Goal: Answer question/provide support: Share knowledge or assist other users

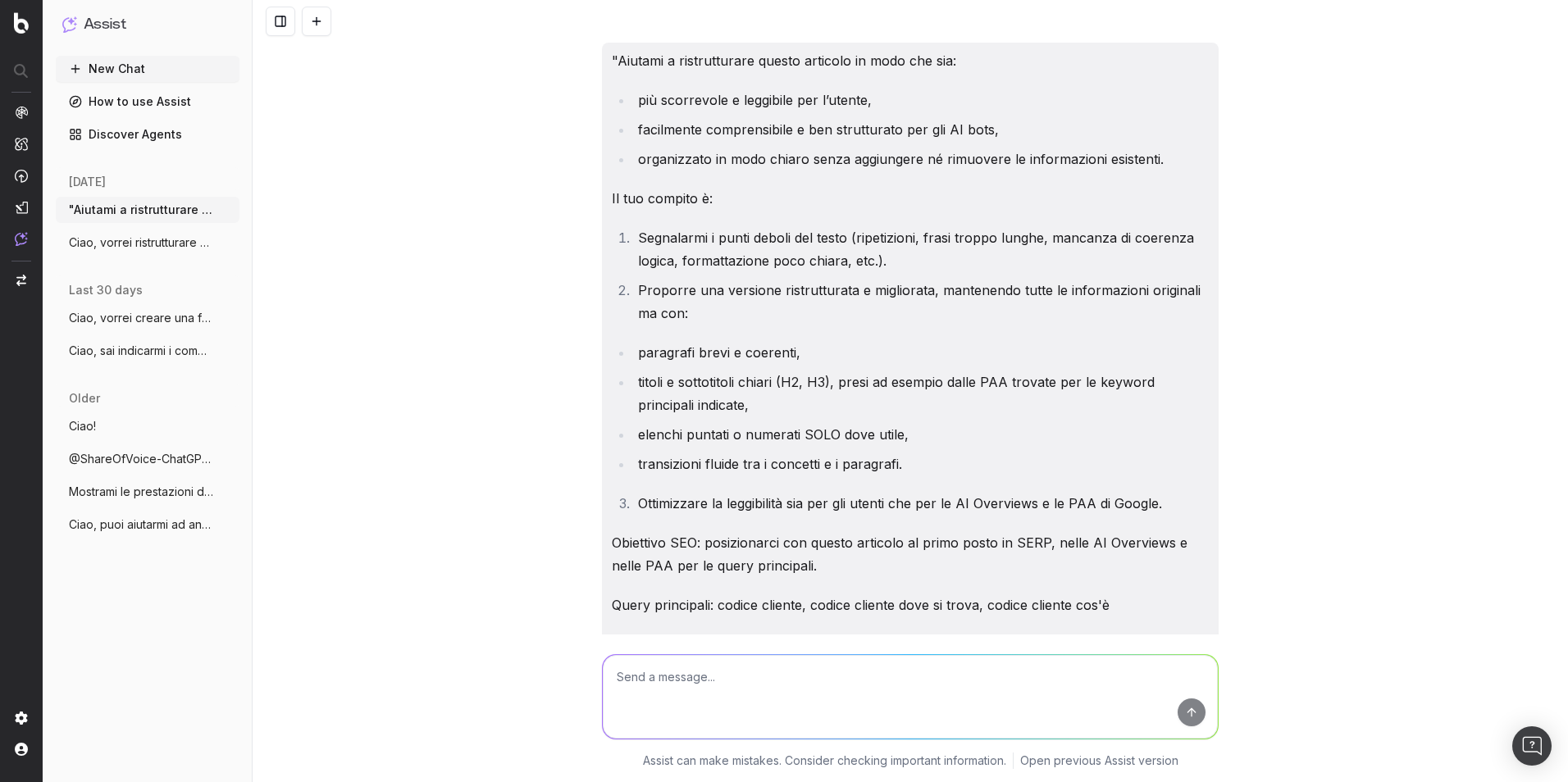
scroll to position [5378, 0]
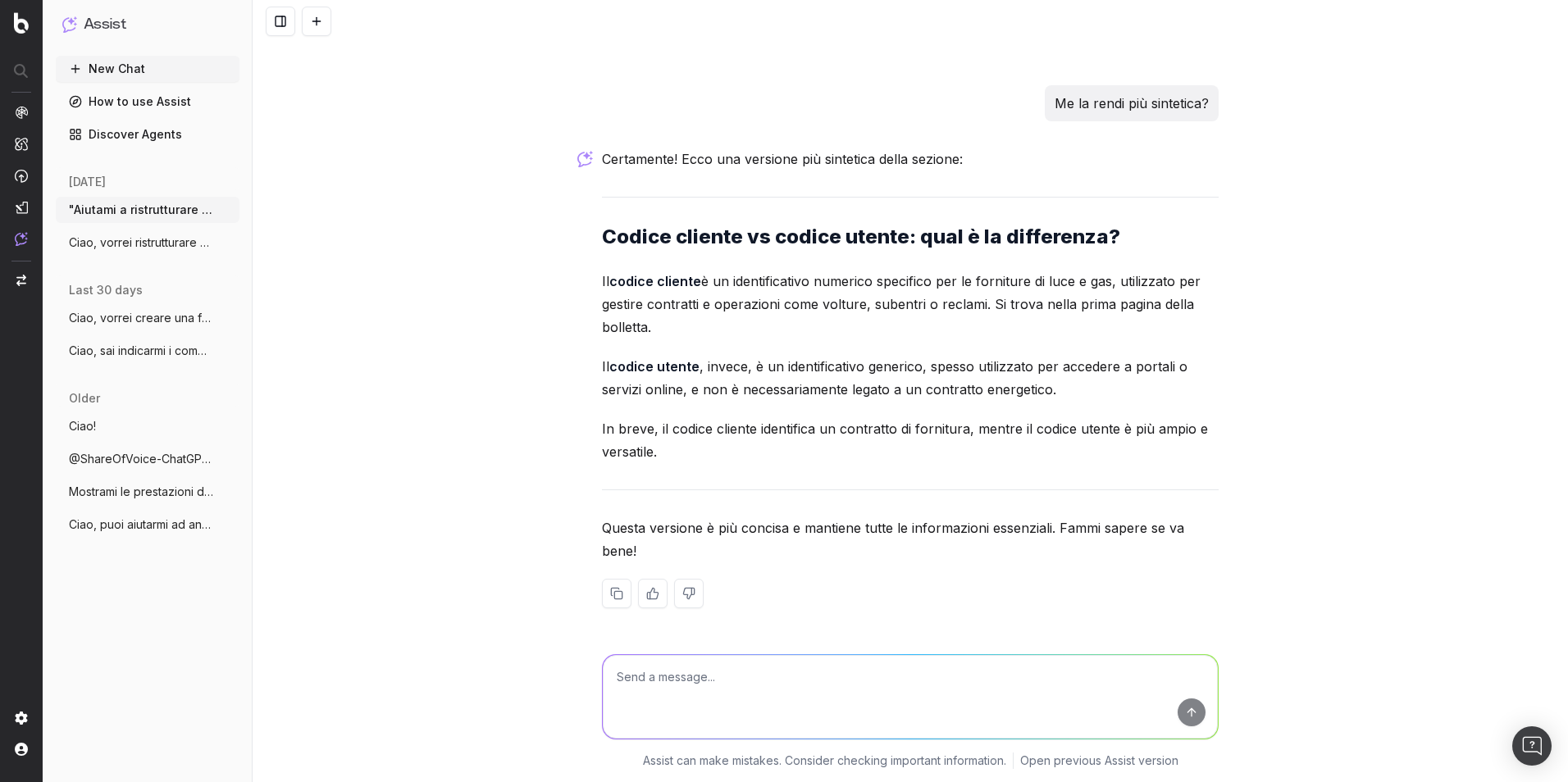
click at [117, 74] on button "New Chat" at bounding box center [147, 68] width 184 height 26
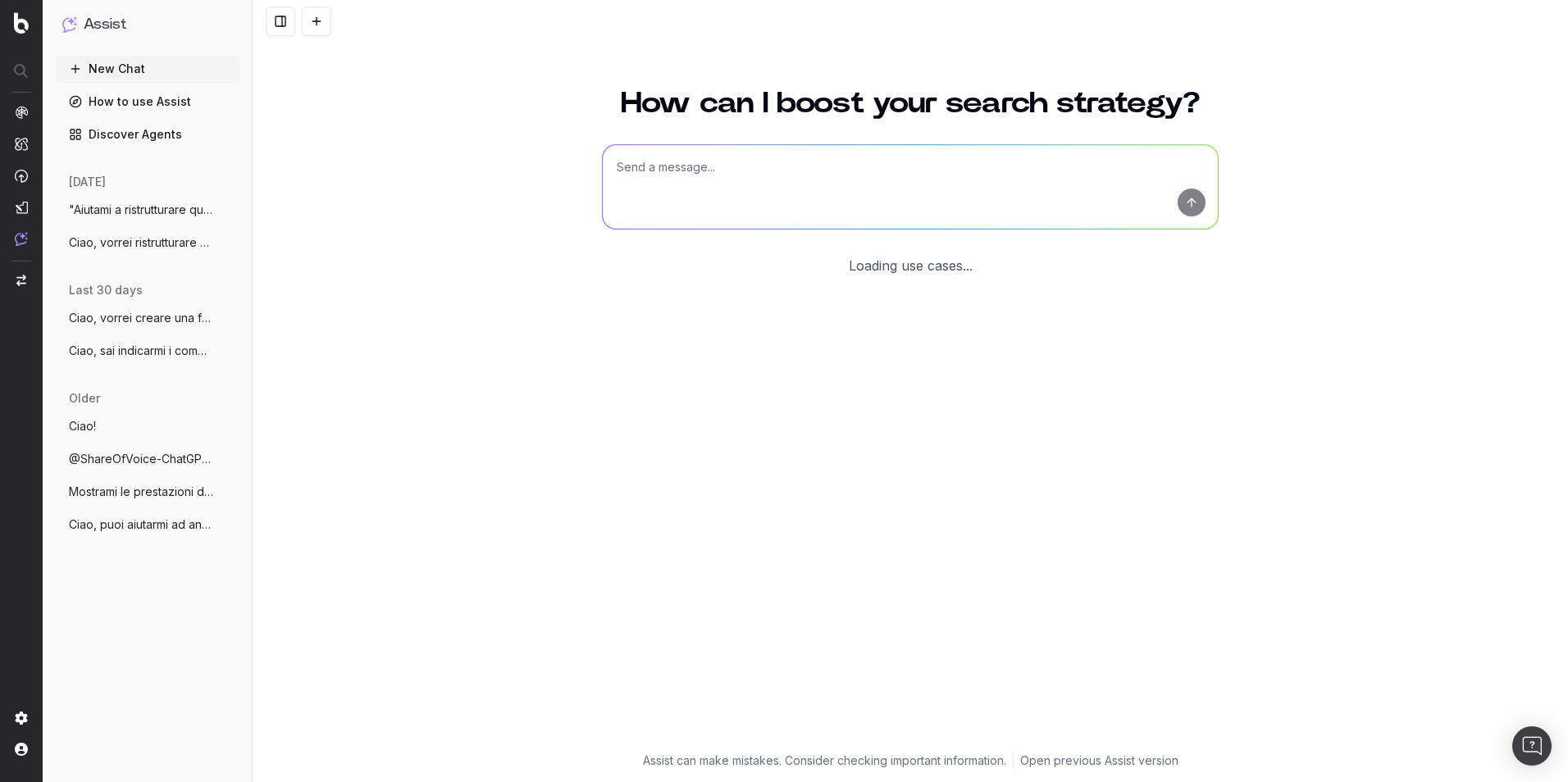
click at [677, 193] on textarea at bounding box center [910, 187] width 615 height 83
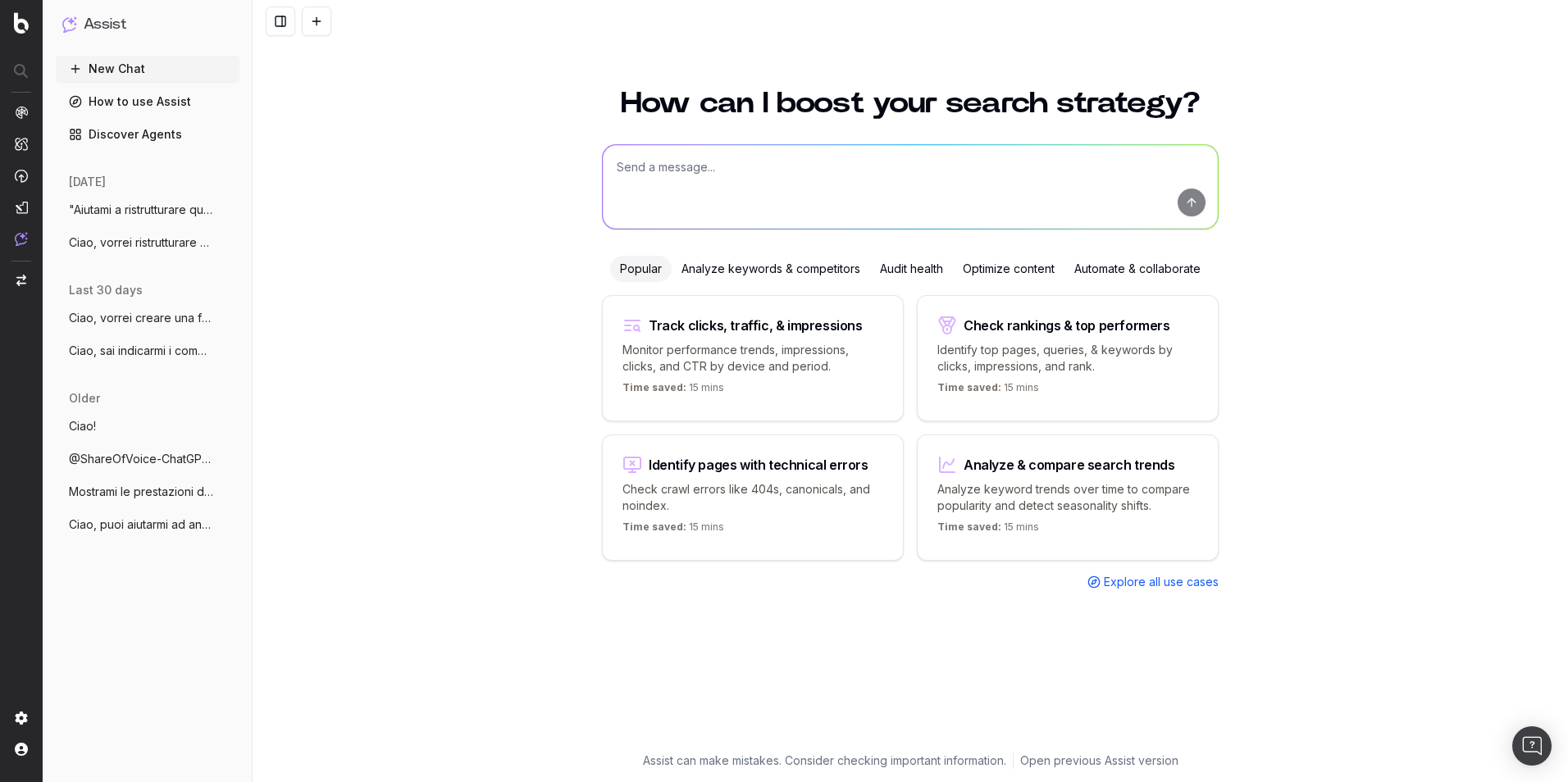
click at [797, 165] on textarea at bounding box center [910, 187] width 615 height 83
paste textarea "Loremip d sitametconsec adipis elitsedd ei temp inc utl: - etd magnaaliqu e adm…"
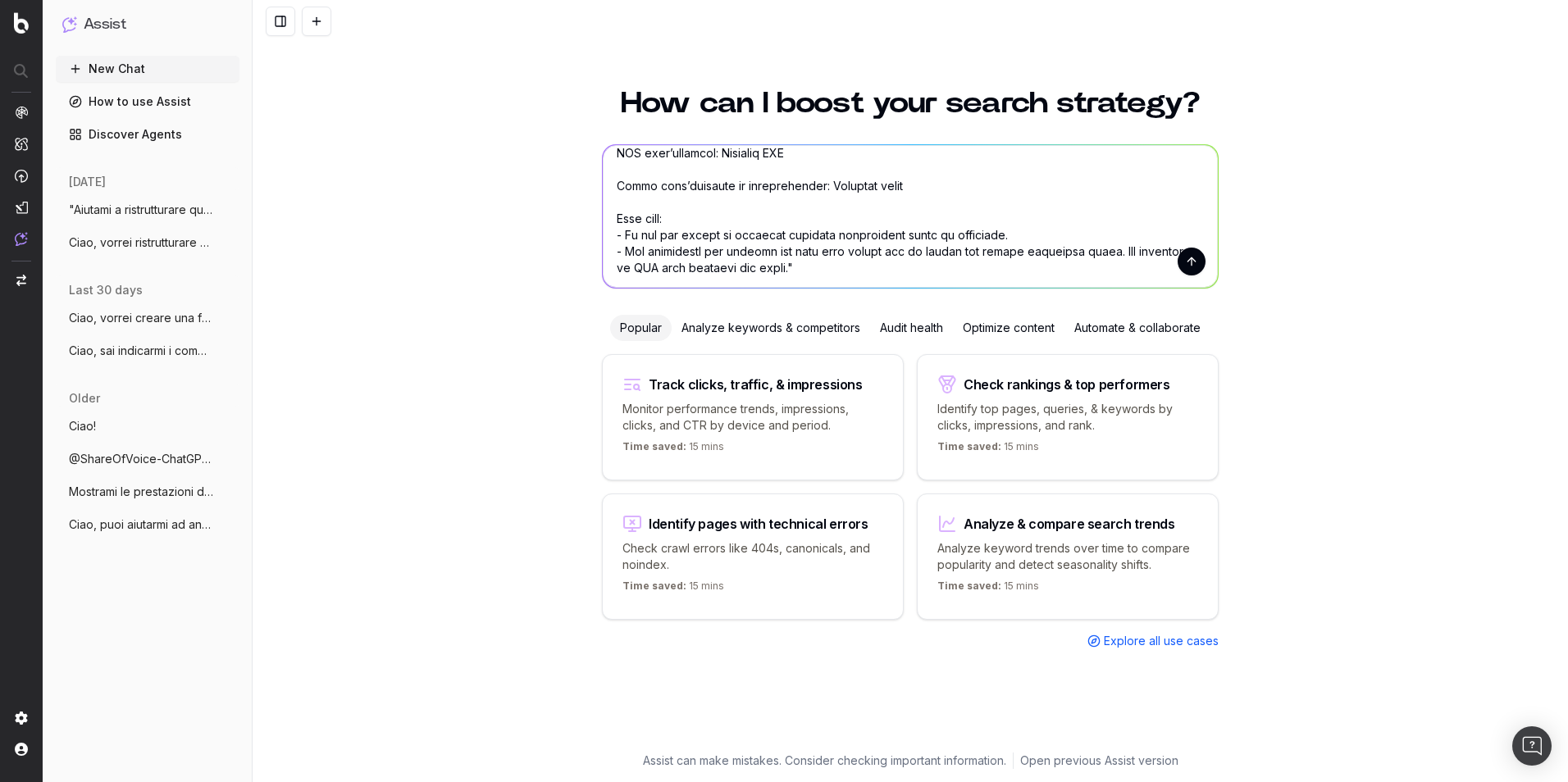
scroll to position [344, 0]
drag, startPoint x: 802, startPoint y: 187, endPoint x: 874, endPoint y: 186, distance: 72.0
click at [874, 186] on textarea at bounding box center [910, 216] width 615 height 142
paste textarea "l ipsumdo sit ametcon (adipis elitseddoe tem in utlab Etdo magnaa En/a) m ven q…"
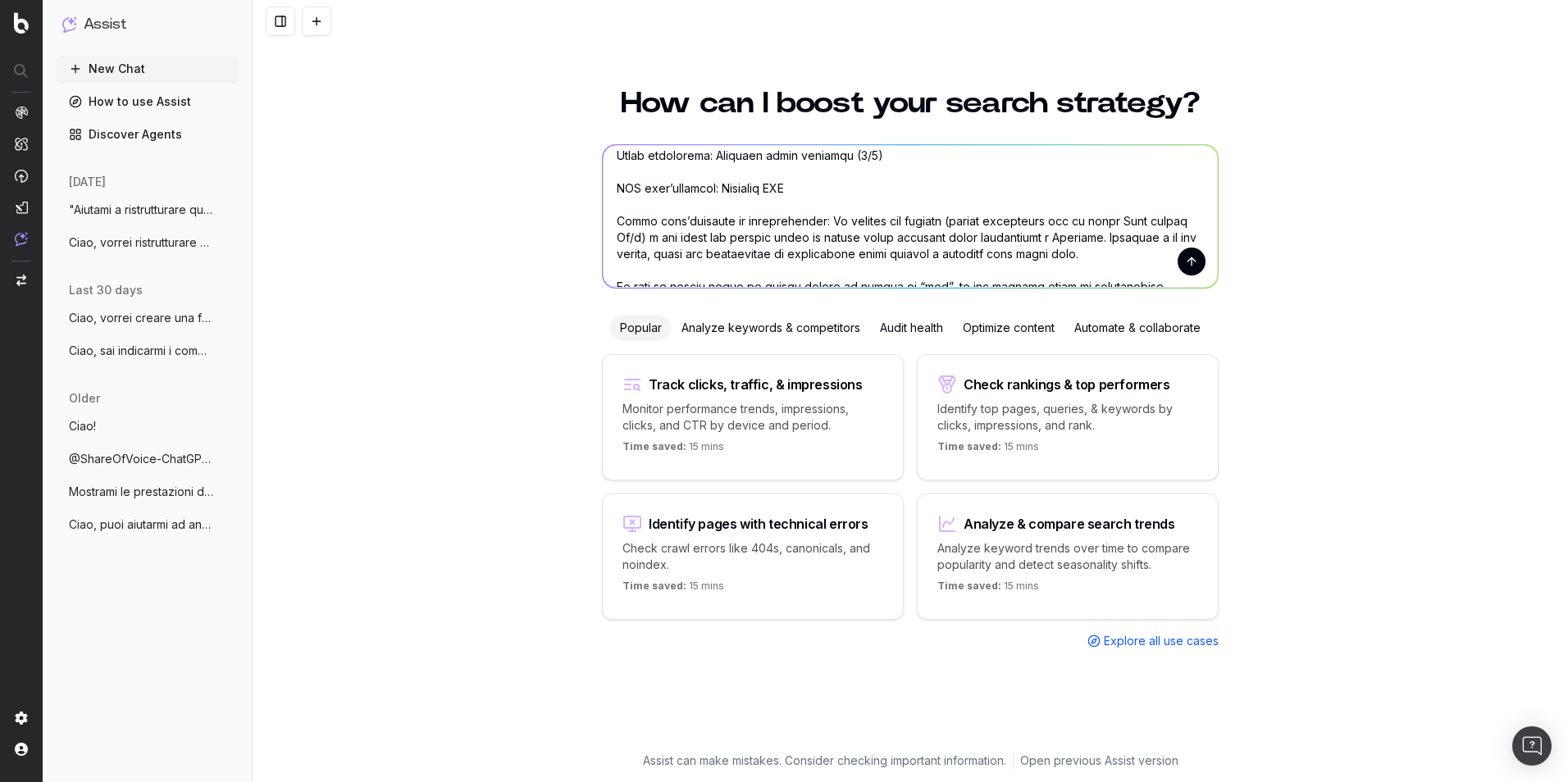
scroll to position [280, 0]
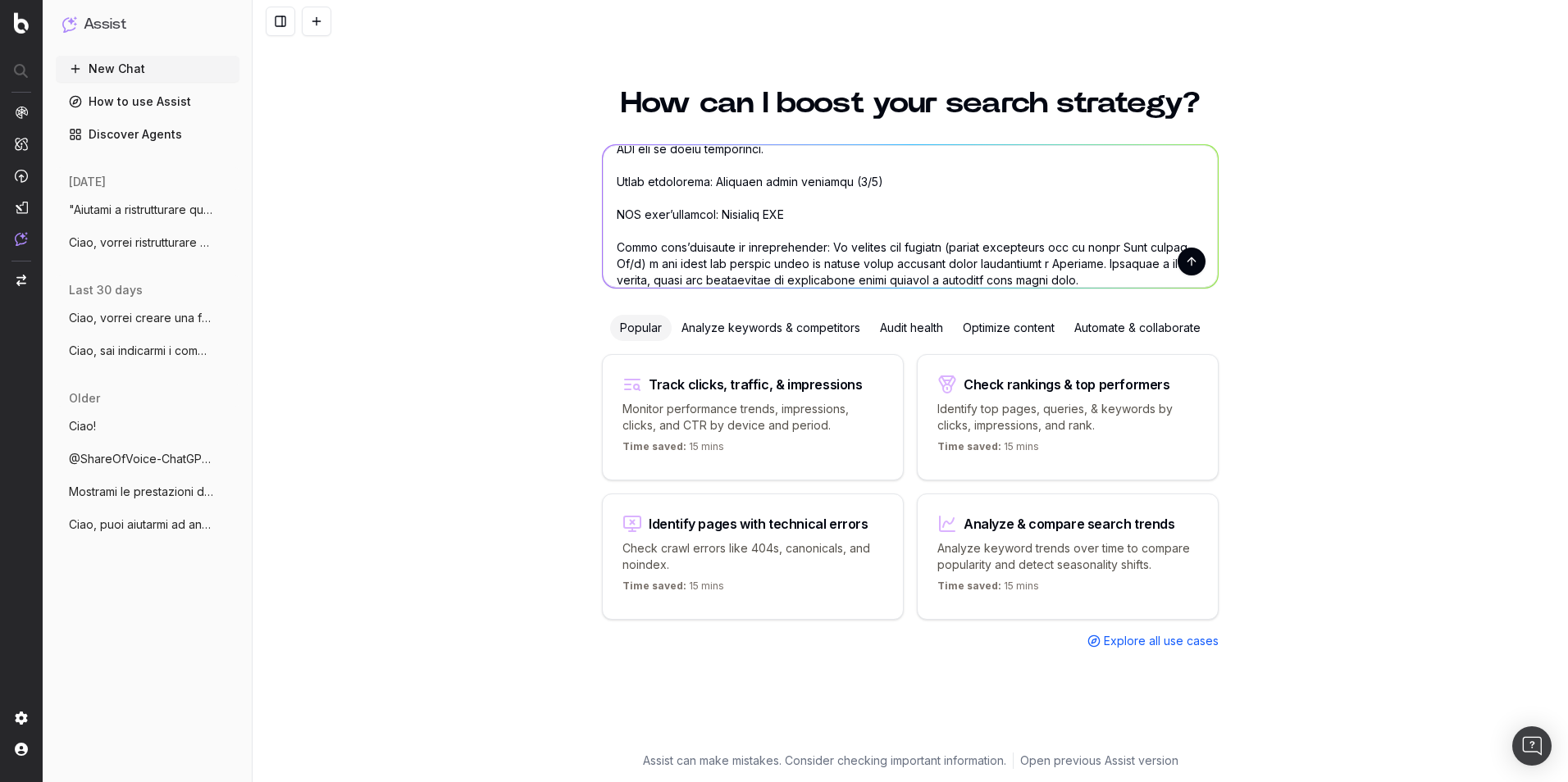
drag, startPoint x: 704, startPoint y: 214, endPoint x: 770, endPoint y: 215, distance: 66.0
click at [770, 215] on textarea at bounding box center [910, 216] width 615 height 142
paste textarea "[URL][DOMAIN_NAME]"
click at [826, 184] on textarea at bounding box center [910, 216] width 615 height 142
drag, startPoint x: 701, startPoint y: 186, endPoint x: 858, endPoint y: 184, distance: 157.0
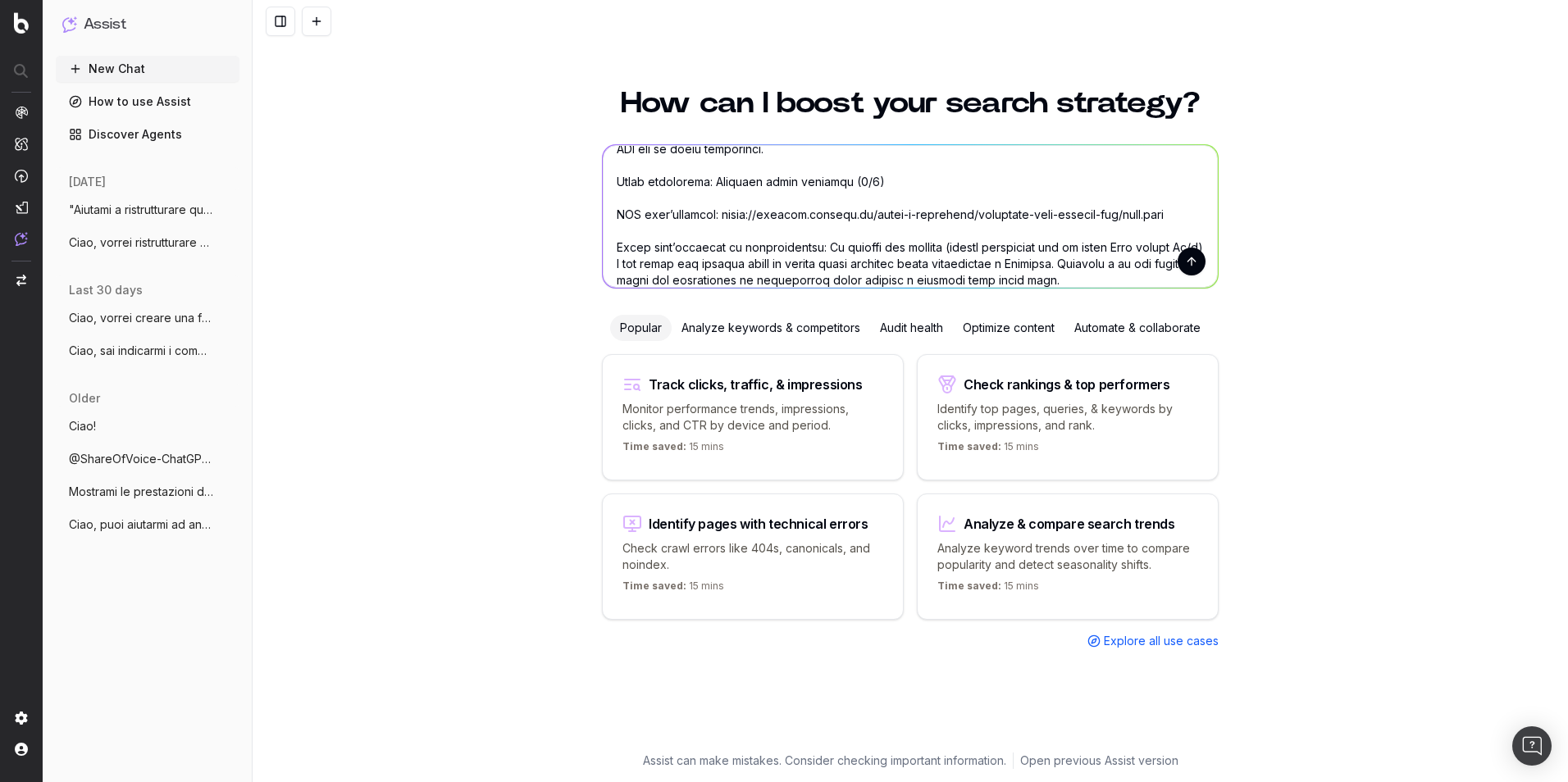
click at [858, 184] on textarea at bounding box center [910, 216] width 615 height 142
paste textarea "mbps"
click at [806, 177] on textarea at bounding box center [910, 216] width 615 height 142
paste textarea "mbps significato"
click at [904, 187] on textarea at bounding box center [910, 216] width 615 height 142
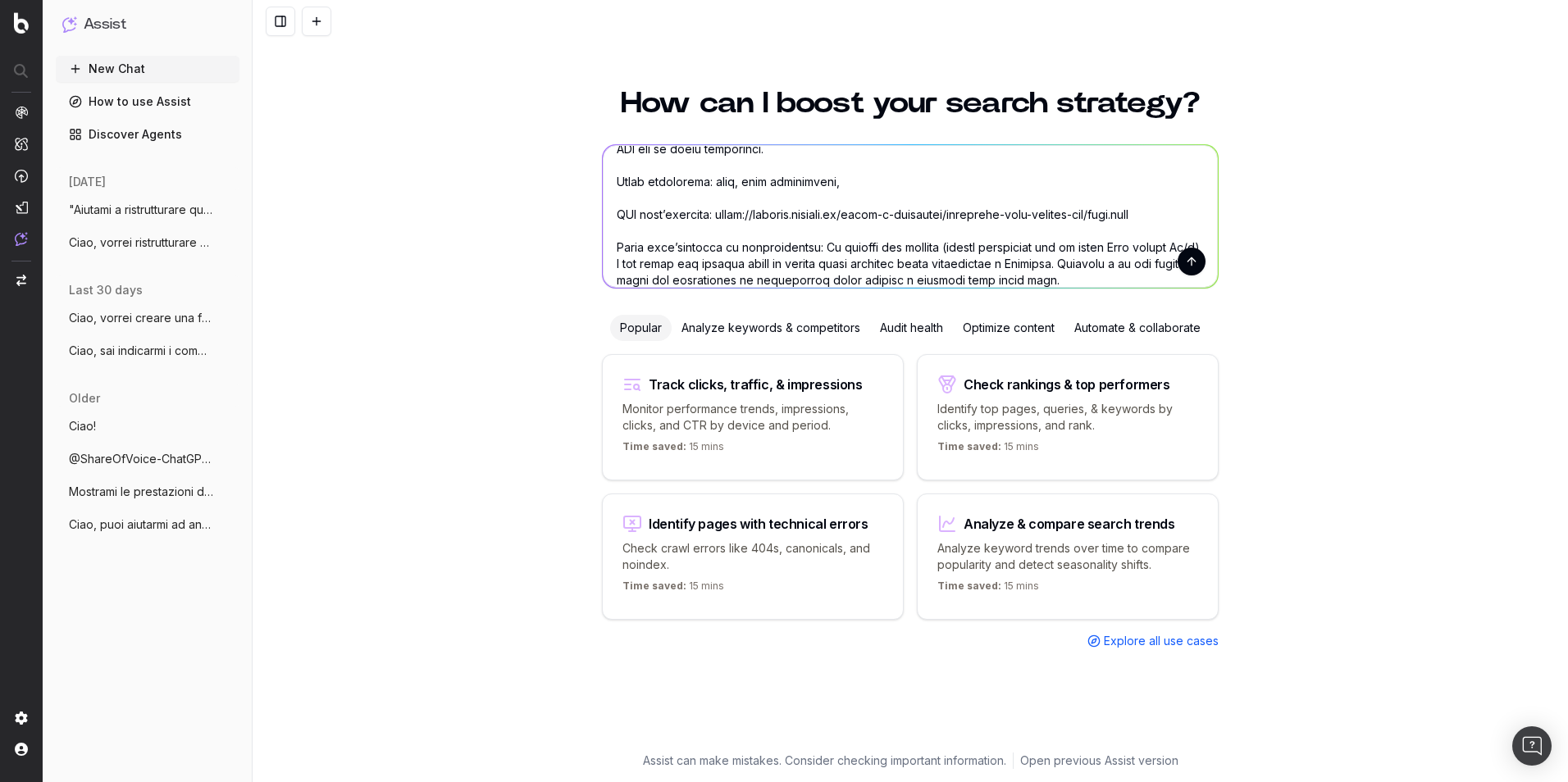
paste textarea "mbps cosa sono"
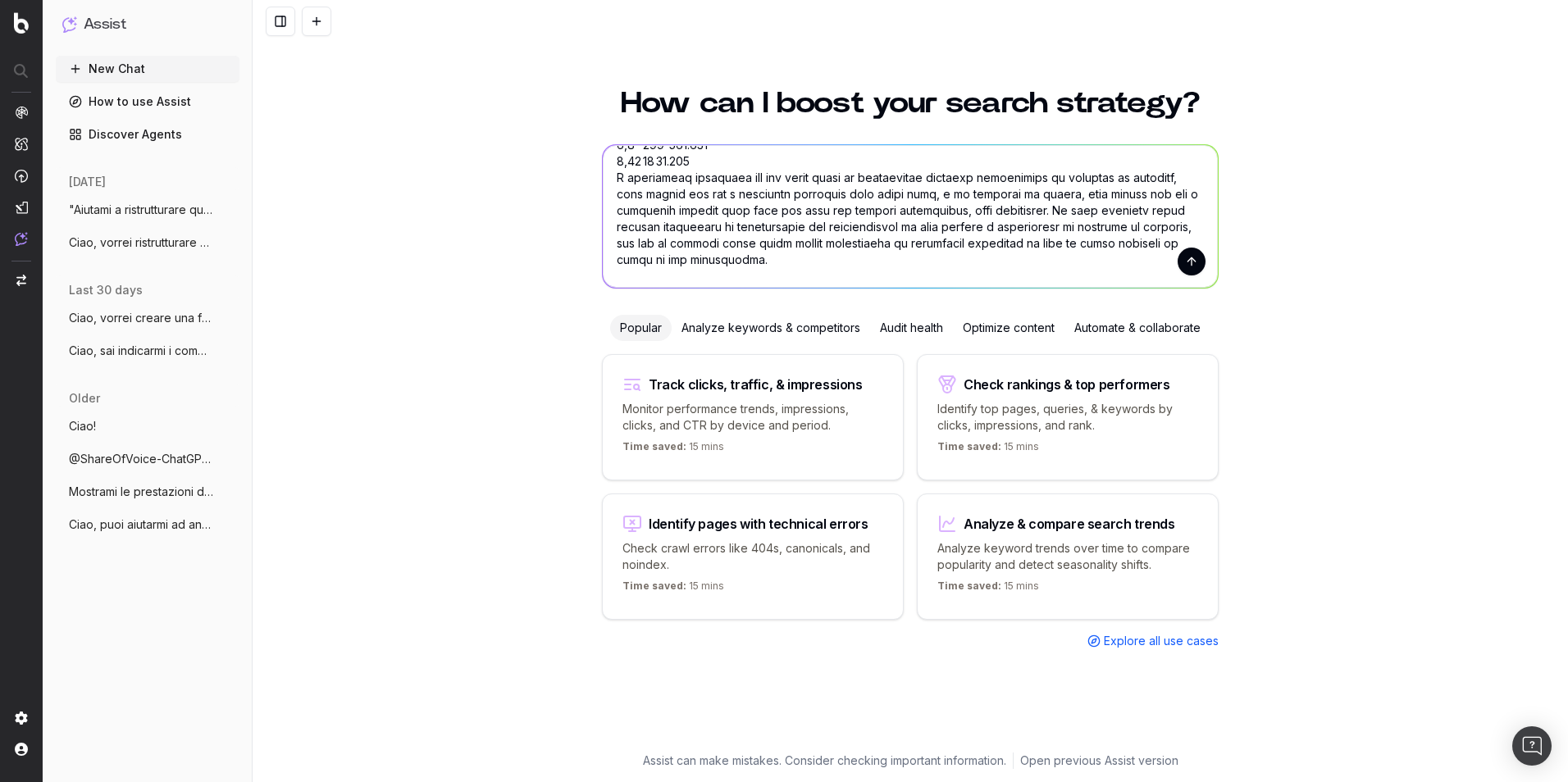
scroll to position [787, 0]
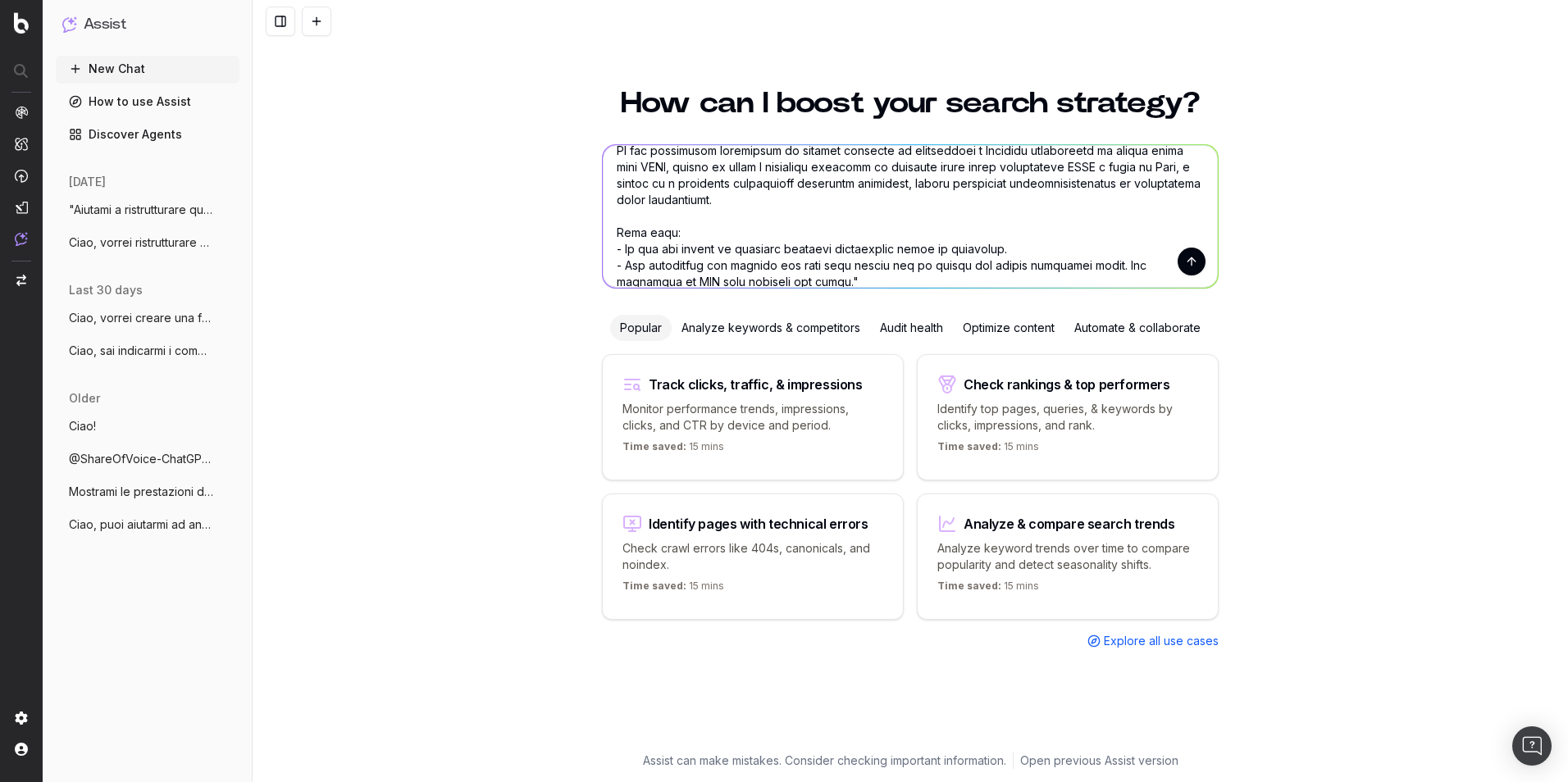
click at [793, 265] on textarea at bounding box center [910, 216] width 615 height 142
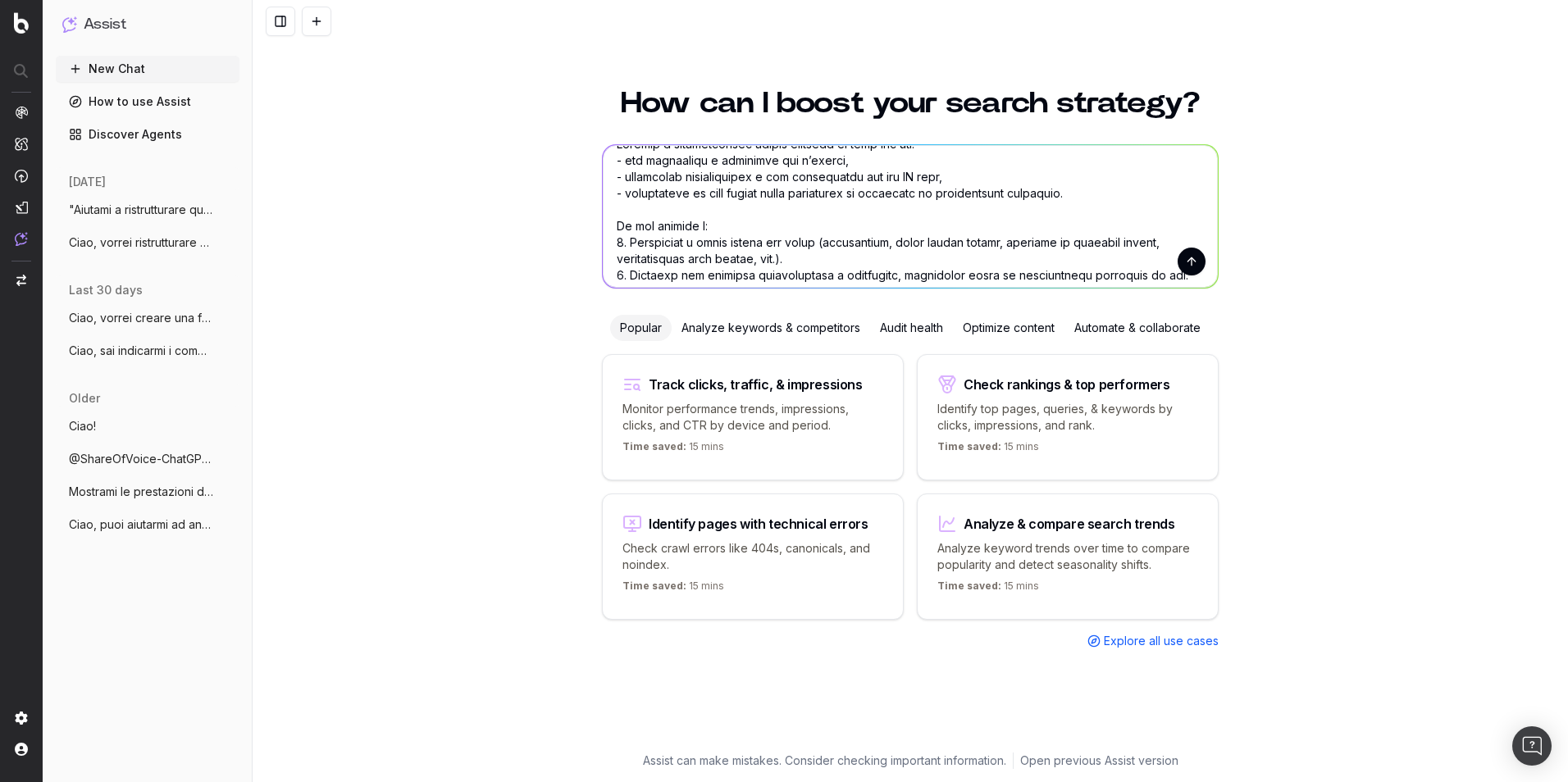
scroll to position [0, 0]
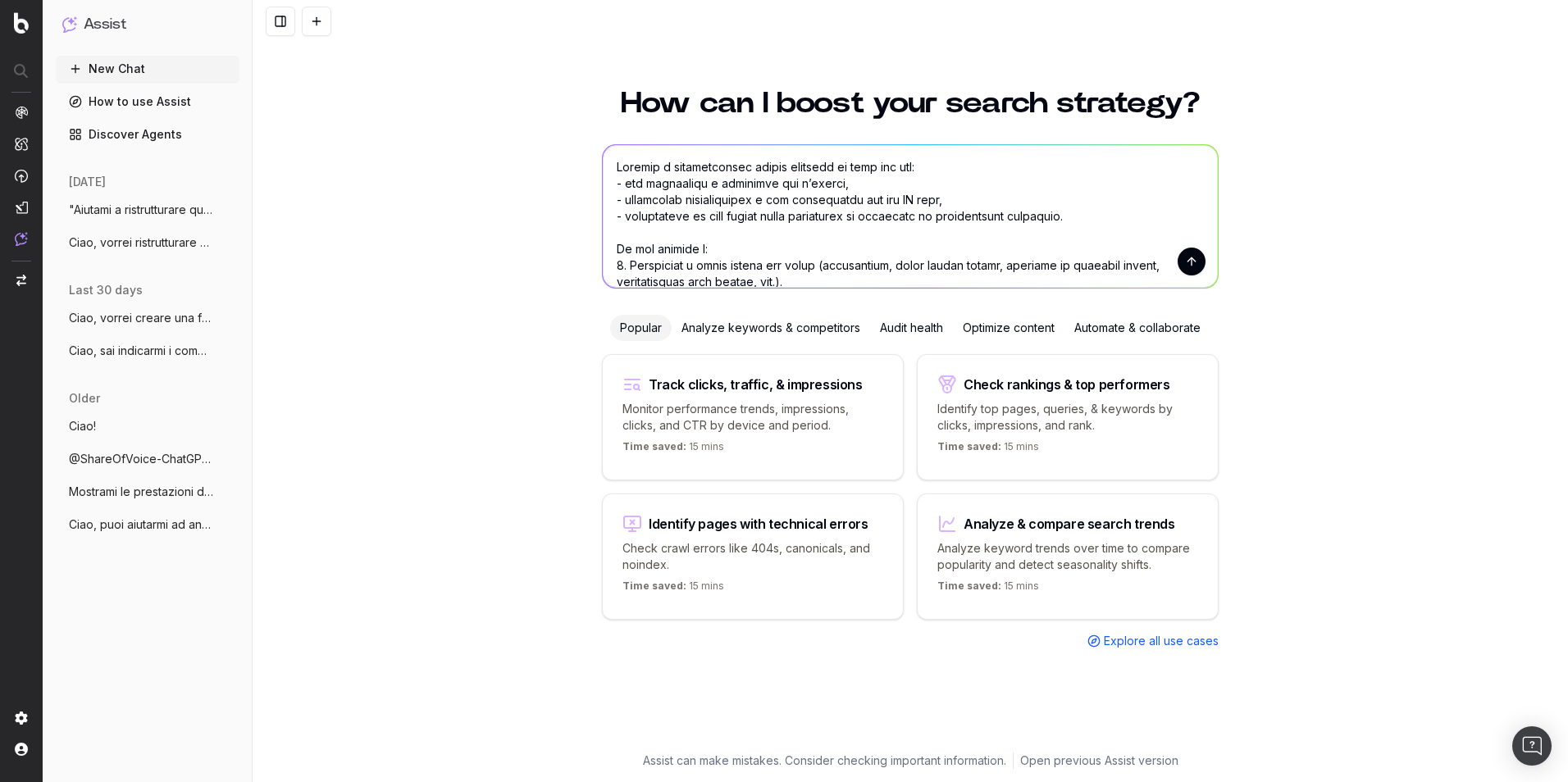
type textarea "Loremip d sitametconsec adipis elitsedd ei temp inc utl: - etd magnaaliqu e adm…"
click at [1185, 267] on button "submit" at bounding box center [1191, 262] width 28 height 28
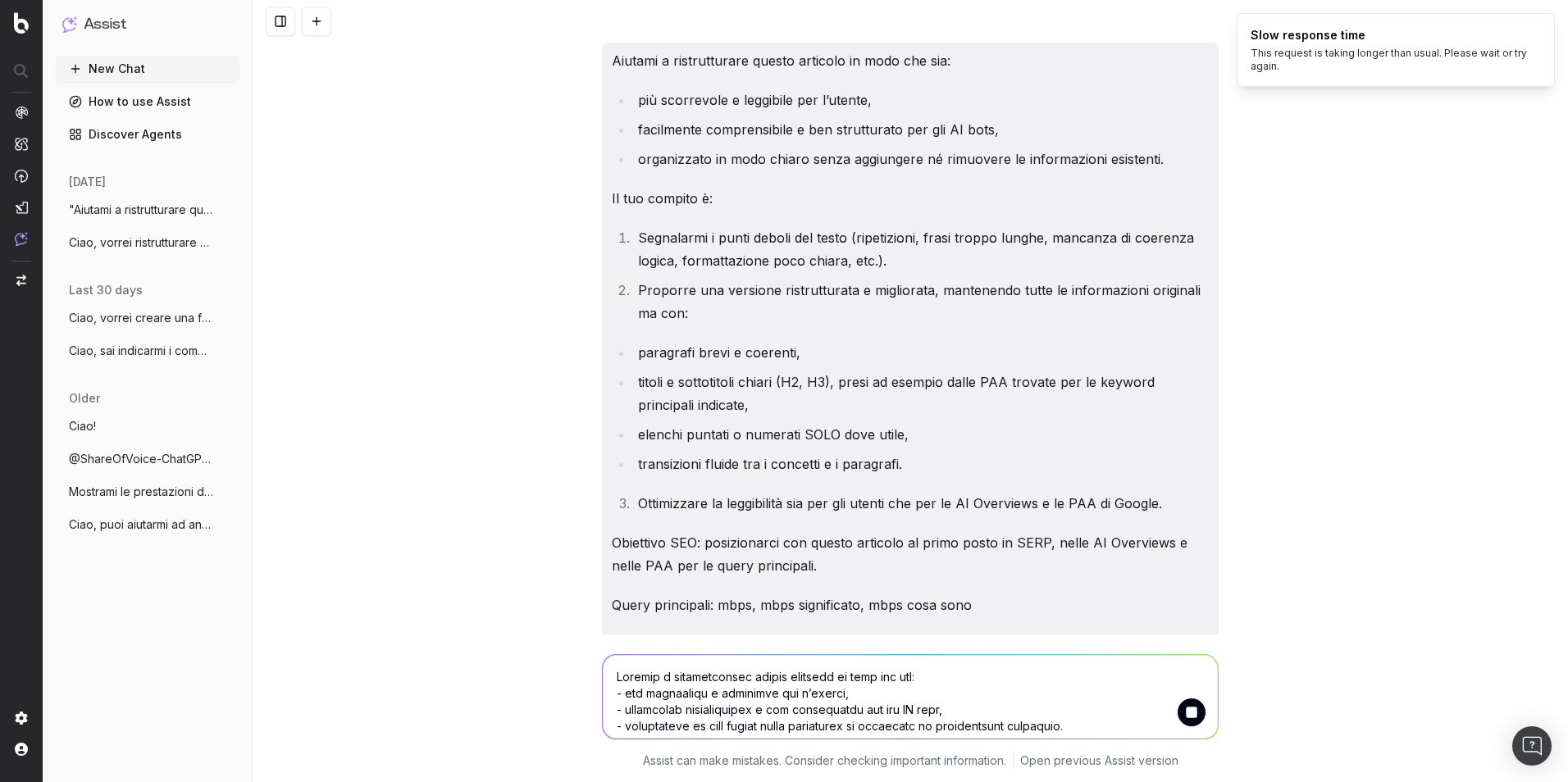
click at [1155, 333] on div "Aiutami a ristrutturare questo articolo in modo che sia: più scorrevole e leggi…" at bounding box center [910, 761] width 617 height 1436
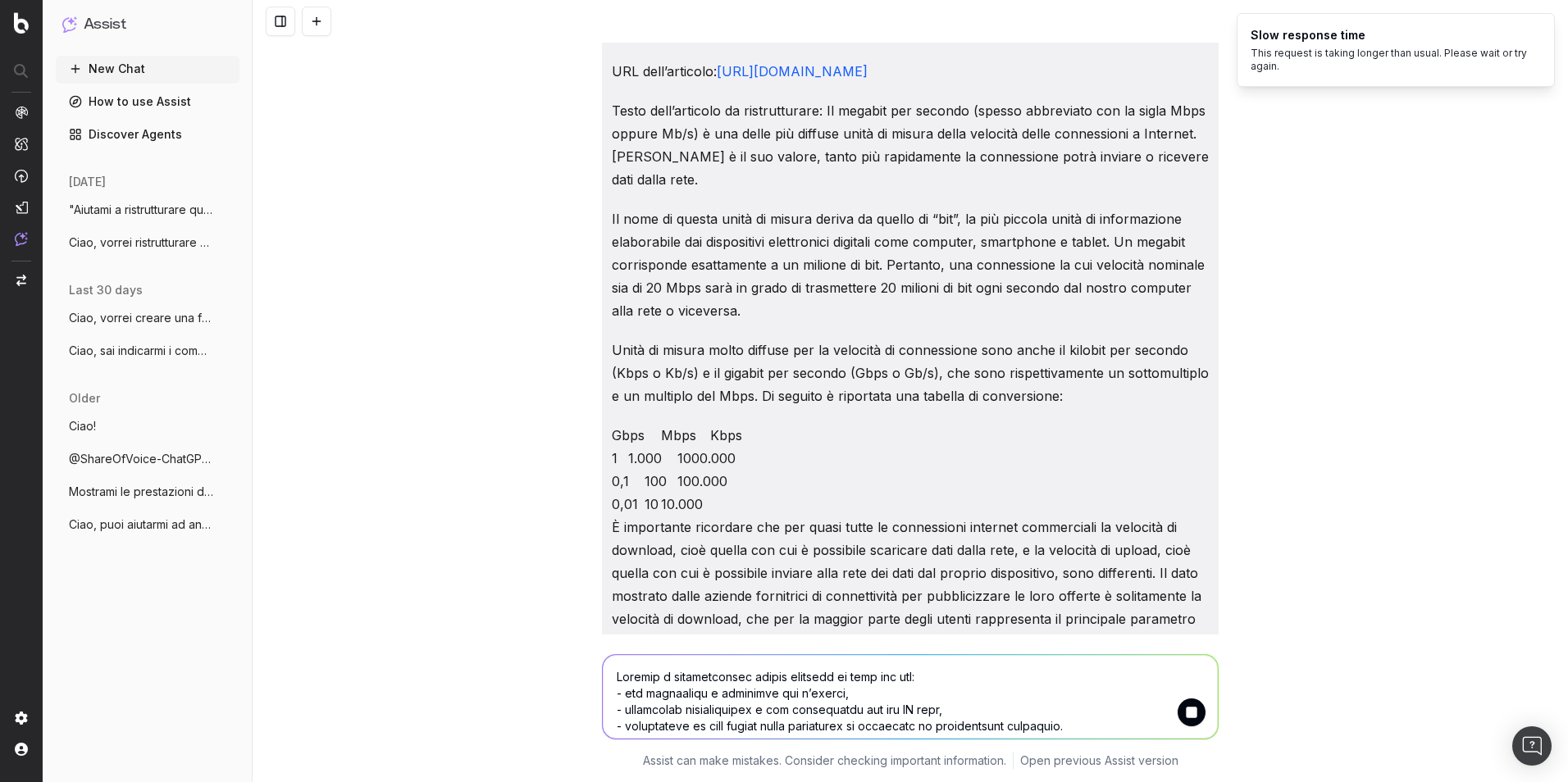
scroll to position [574, 0]
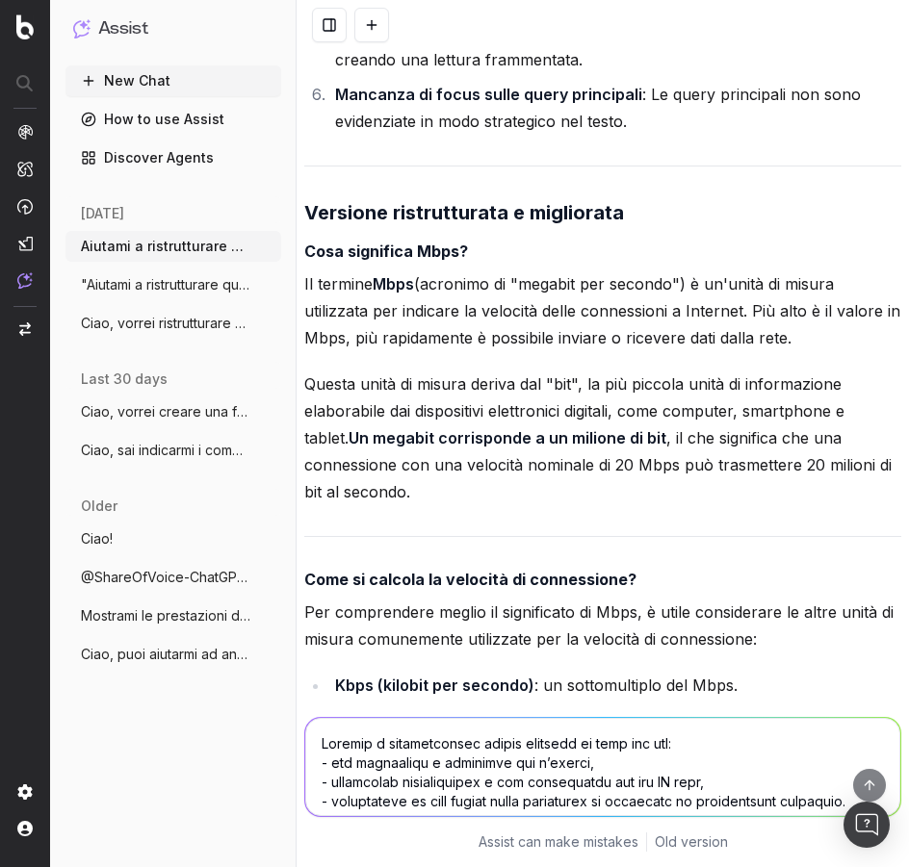
scroll to position [2406, 0]
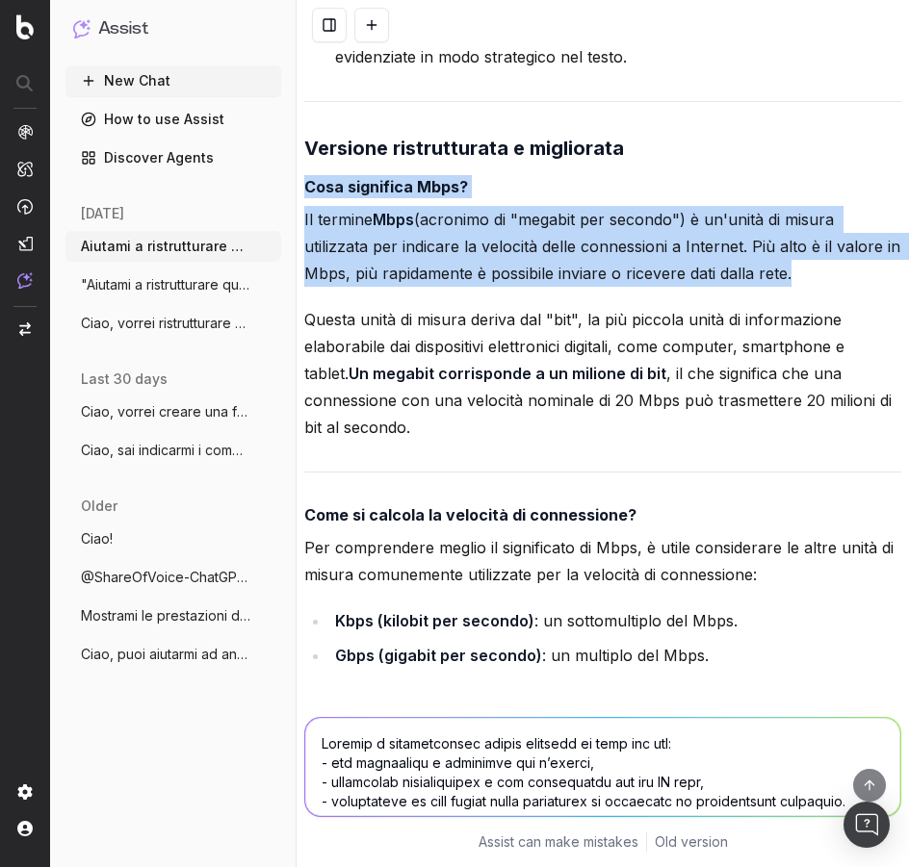
drag, startPoint x: 306, startPoint y: 242, endPoint x: 480, endPoint y: 505, distance: 316.1
click at [480, 505] on div "Per ristrutturare l'articolo in modo che sia più leggibile, ben strutturato e o…" at bounding box center [602, 881] width 597 height 2717
copy div "Cosa significa Mbps? Il termine Mbps (acronimo di "megabit per secondo") è un'u…"
click at [476, 287] on p "Il termine Mbps (acronimo di "megabit per secondo") è un'unità di misura utiliz…" at bounding box center [602, 246] width 597 height 81
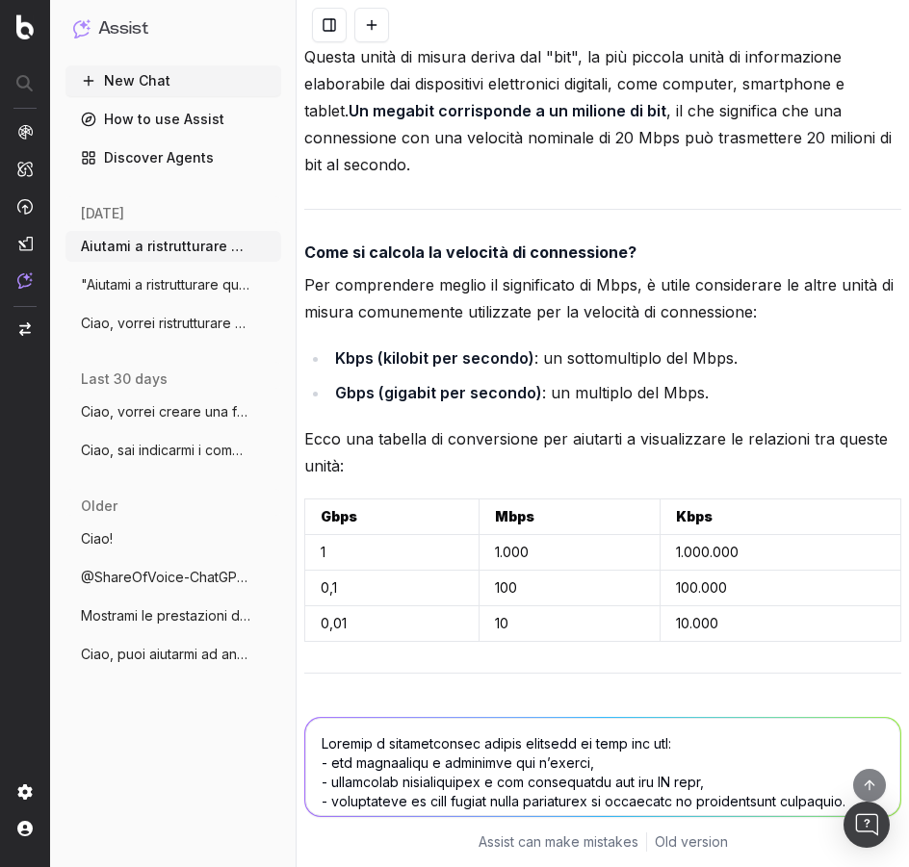
scroll to position [2695, 0]
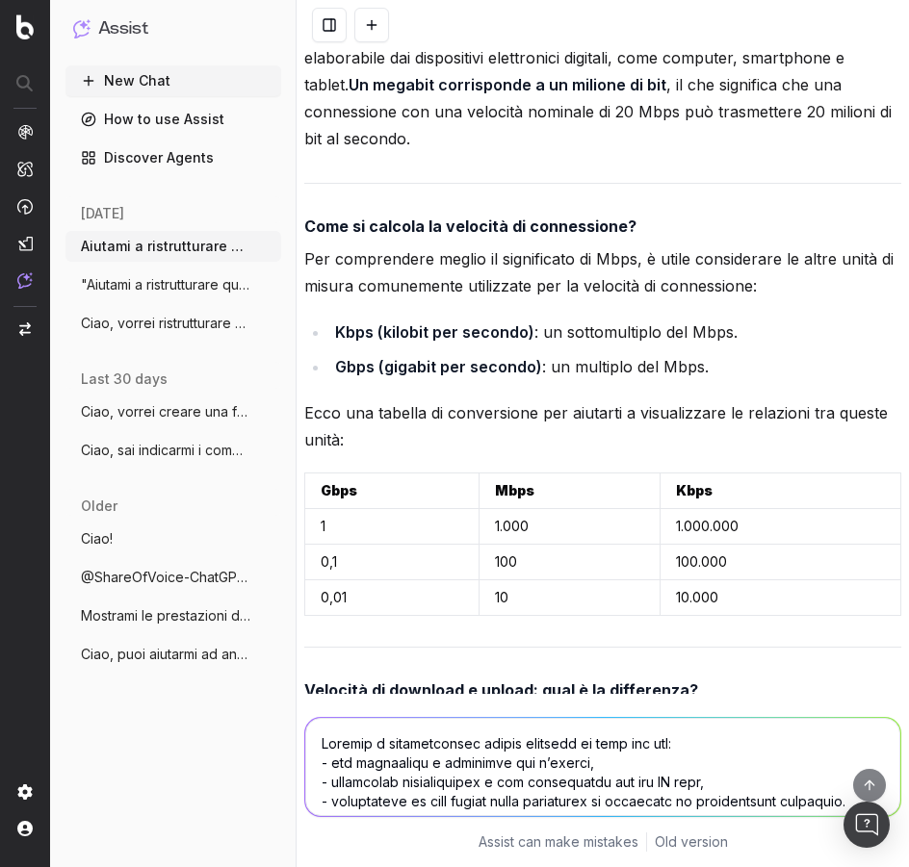
click at [541, 236] on strong "Come si calcola la velocità di connessione?" at bounding box center [470, 226] width 332 height 19
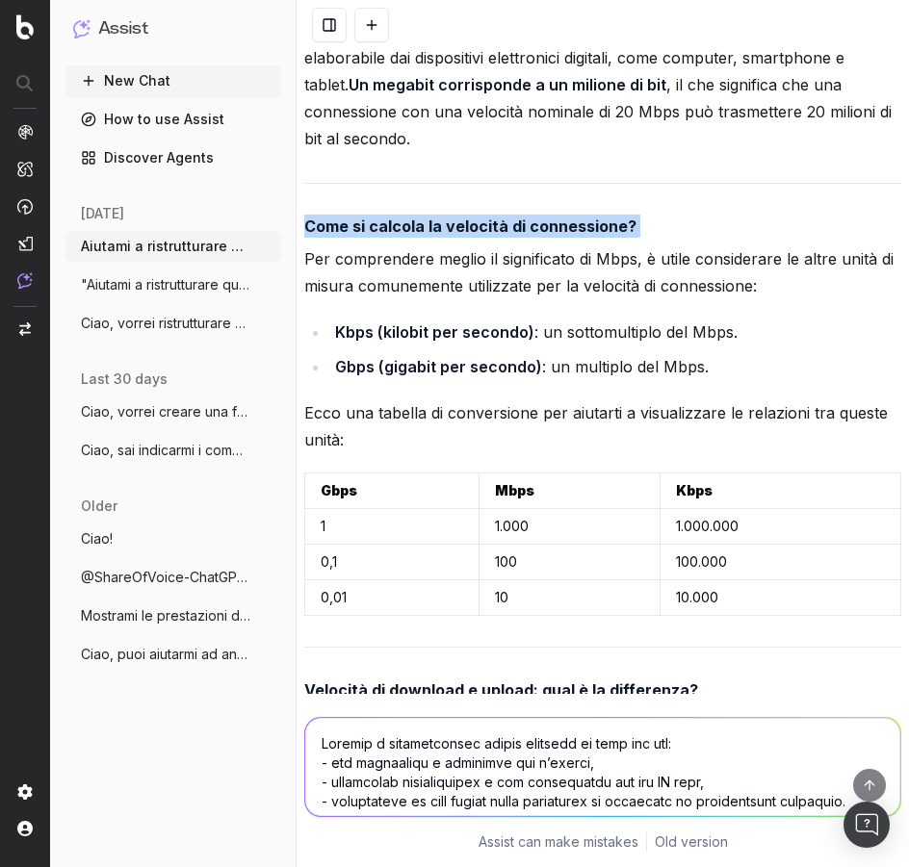
click at [541, 236] on strong "Come si calcola la velocità di connessione?" at bounding box center [470, 226] width 332 height 19
copy strong "Come si calcola la velocità di connessione?"
click at [343, 236] on strong "Come si calcola la velocità di connessione?" at bounding box center [470, 226] width 332 height 19
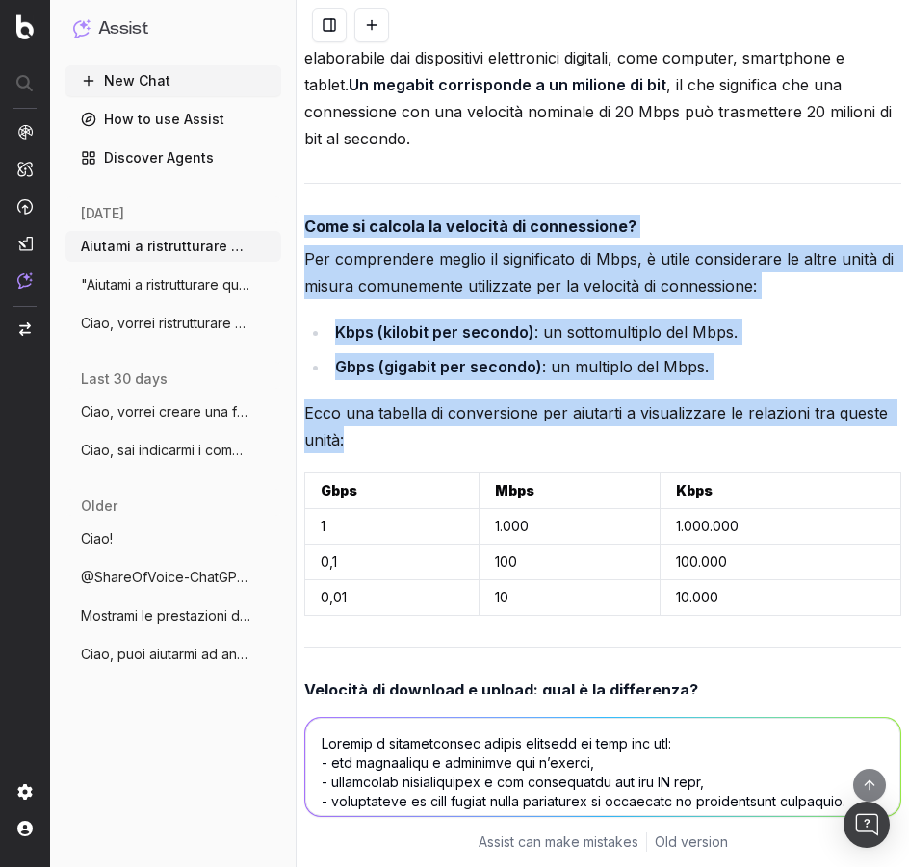
drag, startPoint x: 307, startPoint y: 278, endPoint x: 381, endPoint y: 482, distance: 217.1
click at [381, 482] on div "Per ristrutturare l'articolo in modo che sia più leggibile, ben strutturato e o…" at bounding box center [602, 592] width 597 height 2717
copy div "Come si calcola la velocità di connessione? Per comprendere meglio il significa…"
click at [751, 380] on ul "Kbps (kilobit per secondo) : un sottomultiplo del Mbps. Gbps (gigabit per secon…" at bounding box center [602, 350] width 597 height 62
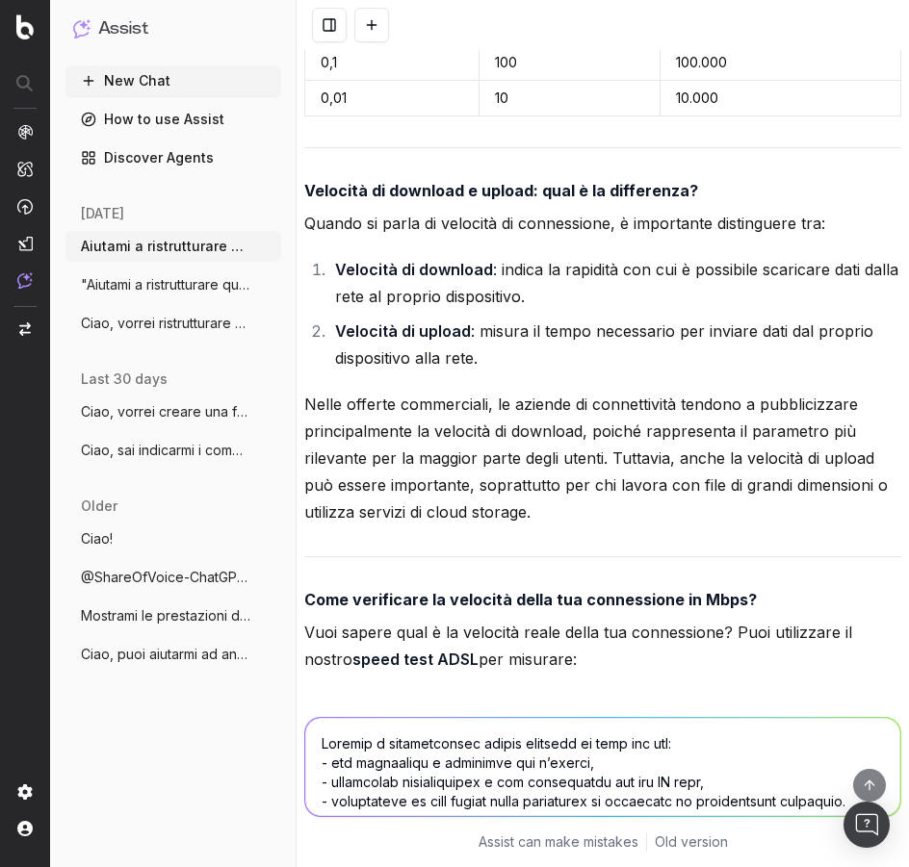
scroll to position [3272, 0]
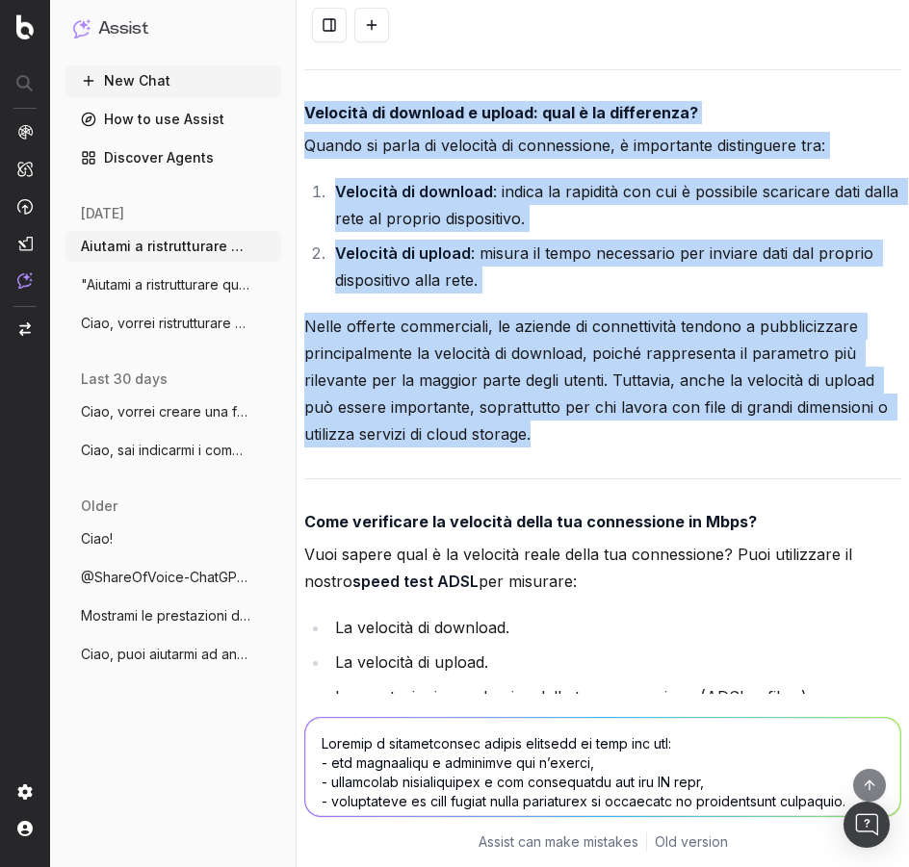
drag, startPoint x: 305, startPoint y: 164, endPoint x: 564, endPoint y: 486, distance: 413.5
click at [564, 486] on div "Per ristrutturare l'articolo in modo che sia più leggibile, ben strutturato e o…" at bounding box center [602, 14] width 597 height 2717
copy div "Velocità di download e upload: qual è la differenza? Quando si parla di velocit…"
click at [488, 294] on li "Velocità di upload : misura il tempo necessario per inviare dati dal proprio di…" at bounding box center [615, 267] width 572 height 54
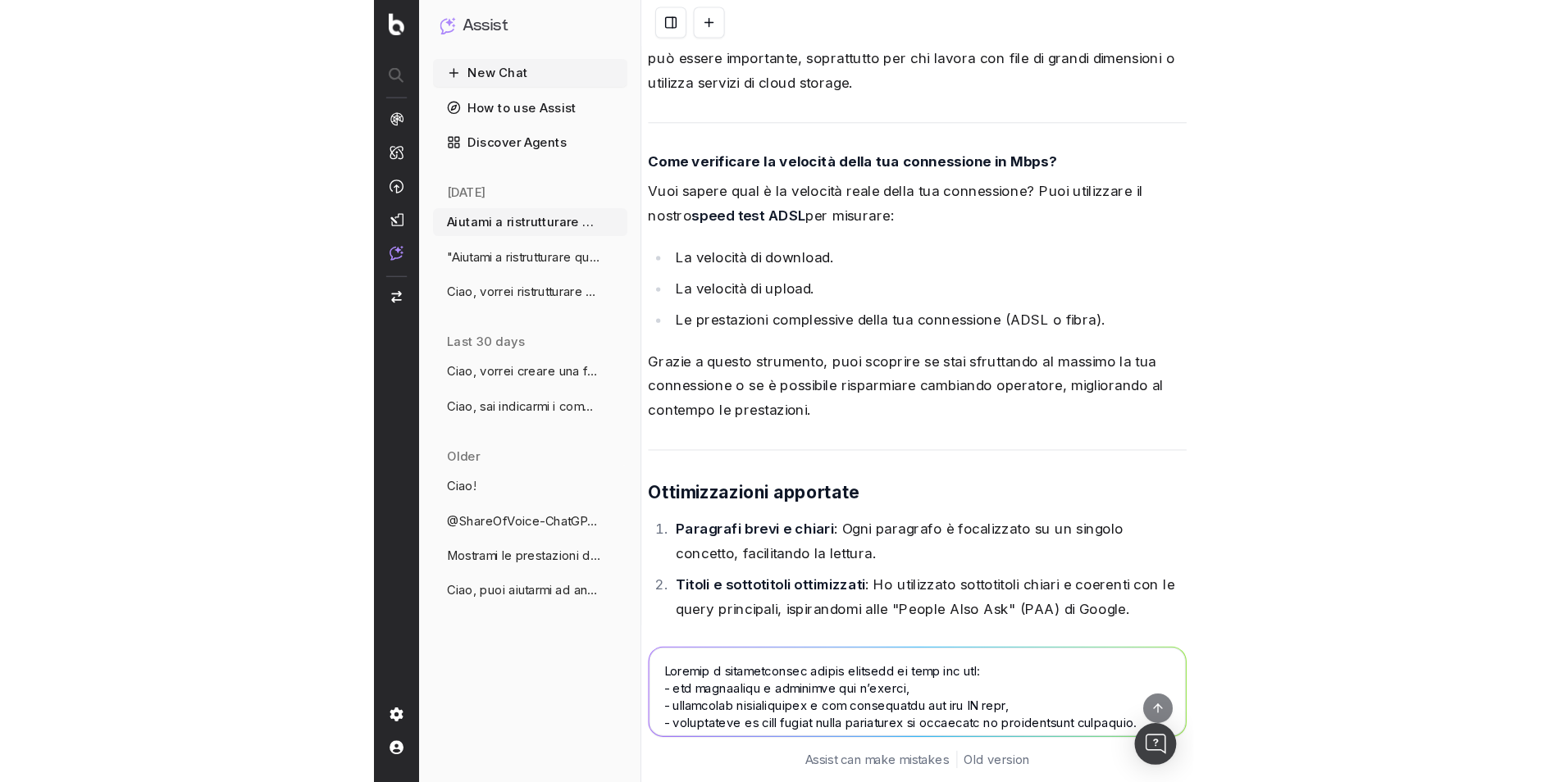
scroll to position [3115, 0]
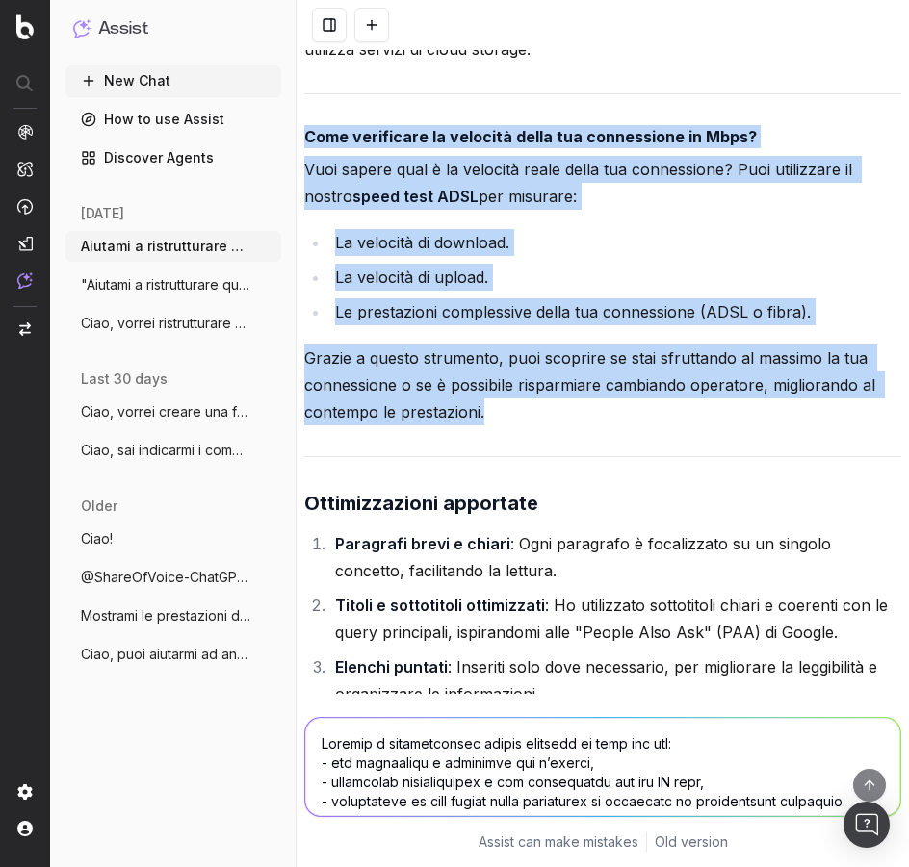
drag, startPoint x: 304, startPoint y: 193, endPoint x: 488, endPoint y: 473, distance: 334.2
copy div "Come verificare la velocità della tua connessione in Mbps? Vuoi sapere qual è l…"
click at [416, 256] on li "La velocità di download." at bounding box center [615, 242] width 572 height 27
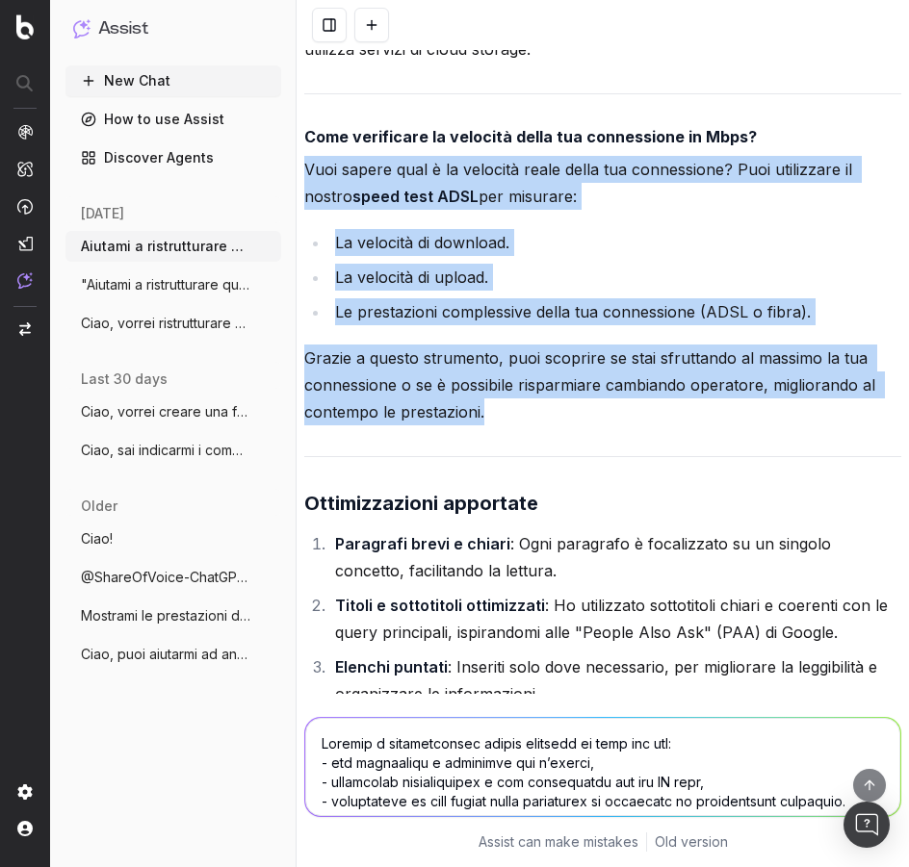
drag, startPoint x: 307, startPoint y: 225, endPoint x: 492, endPoint y: 462, distance: 300.3
click at [535, 256] on li "La velocità di download." at bounding box center [615, 242] width 572 height 27
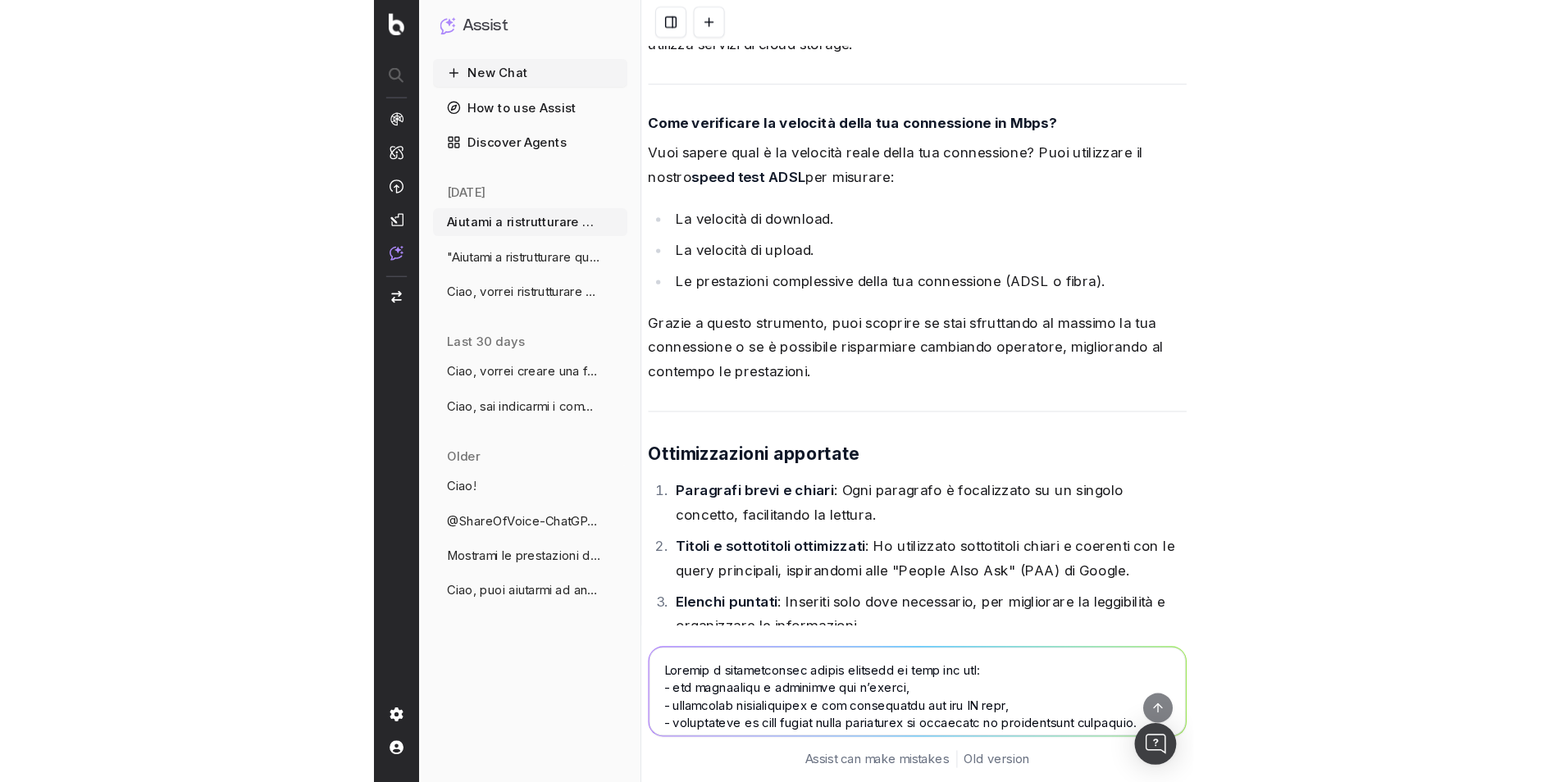
scroll to position [3047, 0]
